Goal: Task Accomplishment & Management: Use online tool/utility

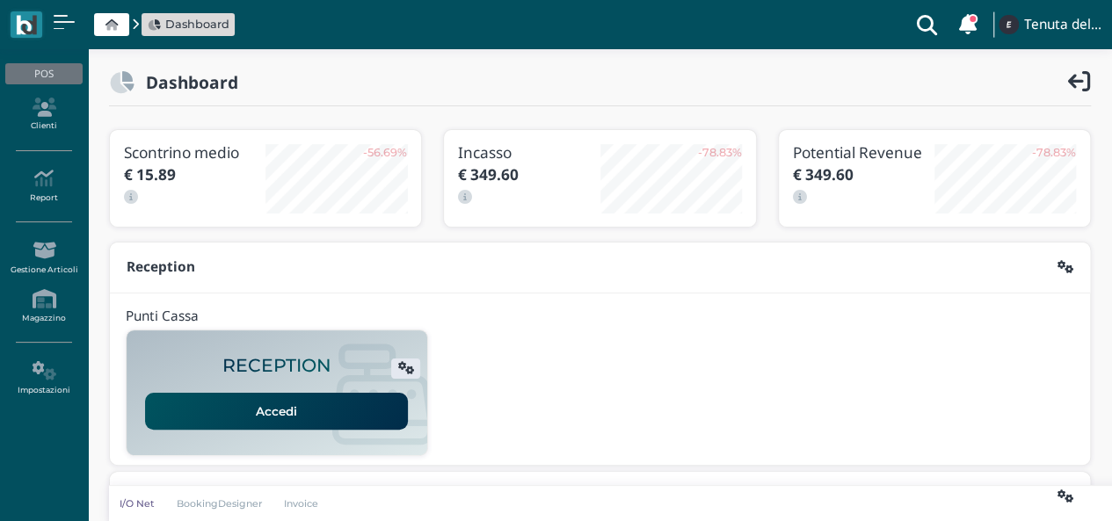
click at [279, 407] on link "Accedi" at bounding box center [276, 411] width 263 height 37
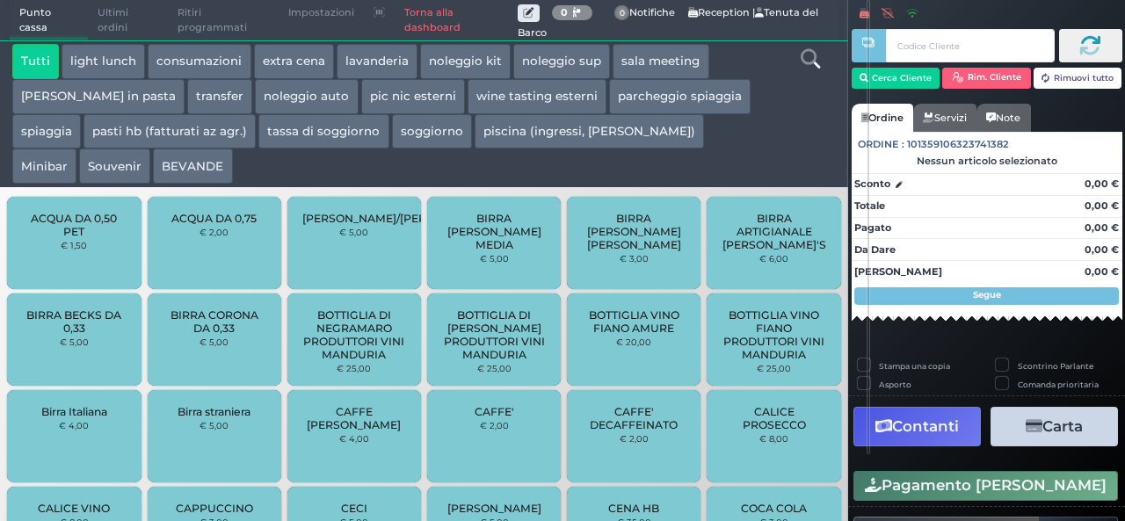
click at [812, 64] on icon at bounding box center [810, 58] width 19 height 19
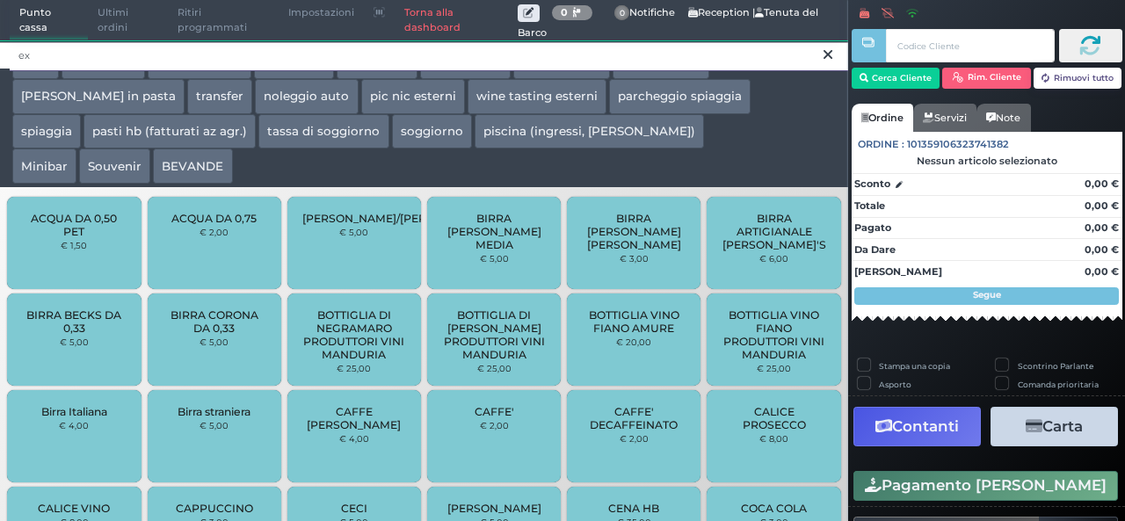
type input "e"
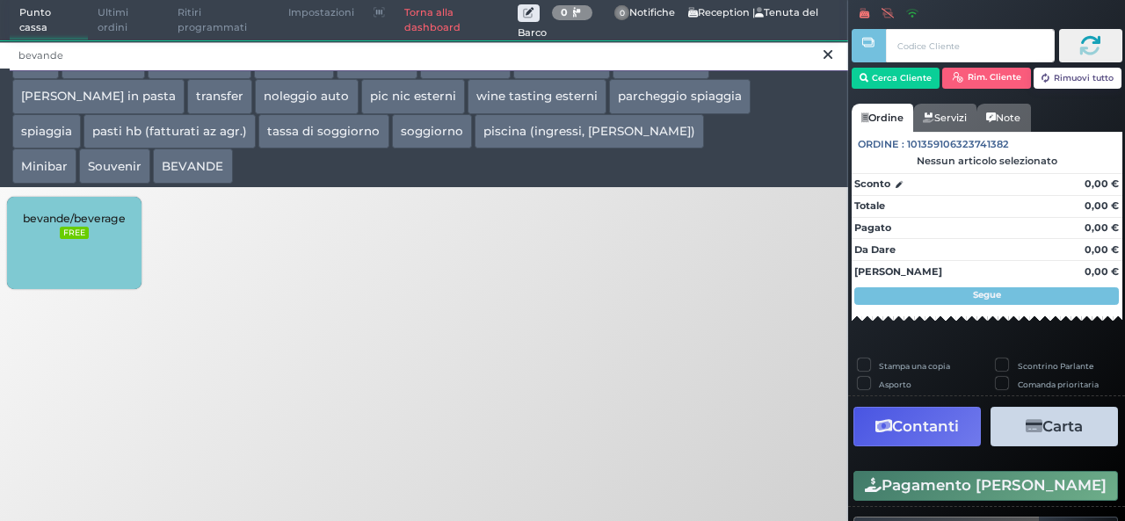
type input "bevande"
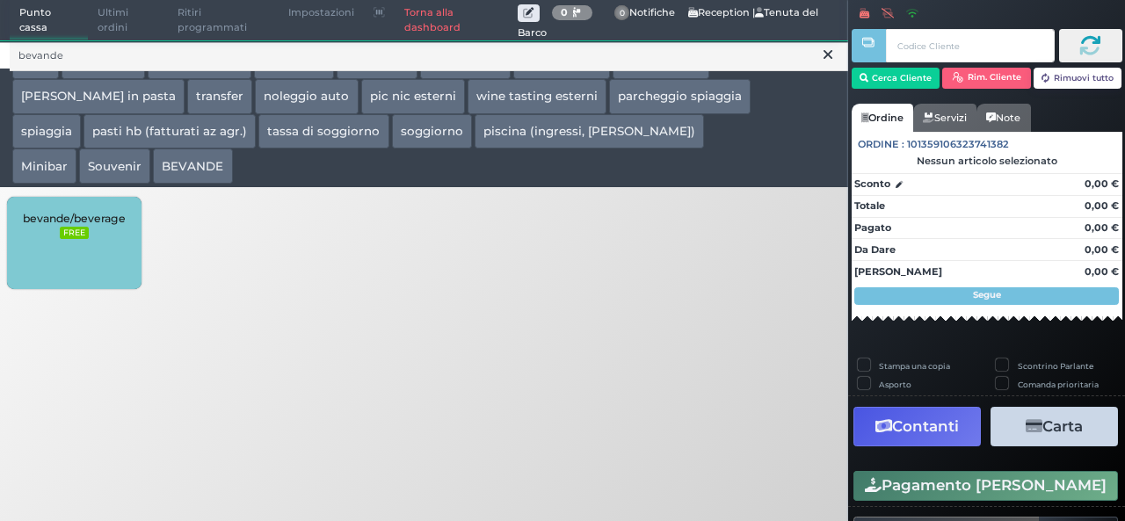
click at [70, 250] on div "bevande/beverage FREE" at bounding box center [74, 243] width 134 height 92
